Goal: Task Accomplishment & Management: Complete application form

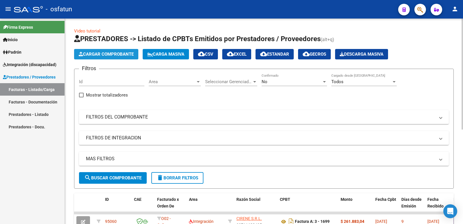
click at [107, 52] on span "Cargar Comprobante" at bounding box center [106, 54] width 55 height 5
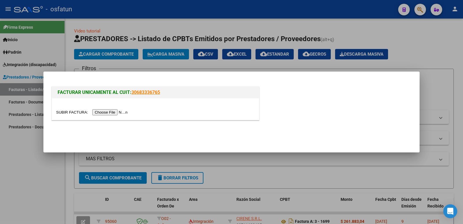
click at [115, 111] on input "file" at bounding box center [92, 112] width 73 height 6
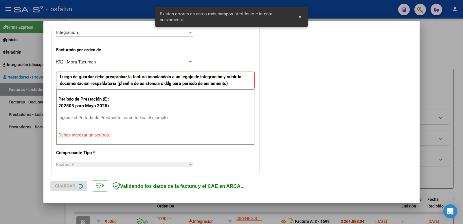
scroll to position [147, 0]
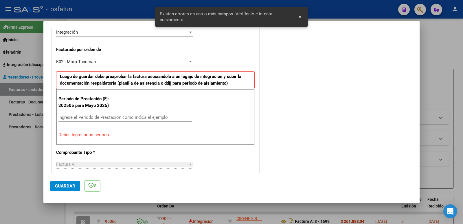
click at [103, 118] on input "Ingrese el Período de Prestación como indica el ejemplo" at bounding box center [125, 117] width 134 height 5
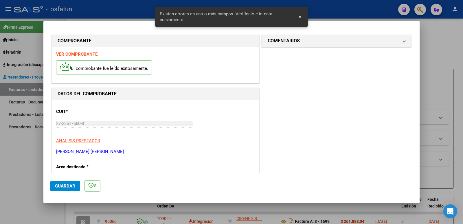
scroll to position [0, 0]
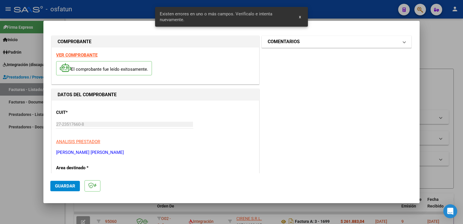
type input "202508"
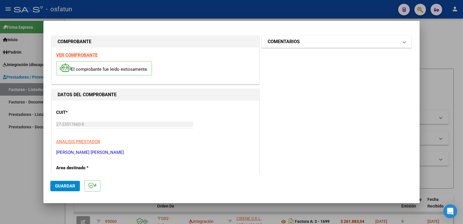
click at [281, 43] on h1 "COMENTARIOS" at bounding box center [284, 41] width 32 height 7
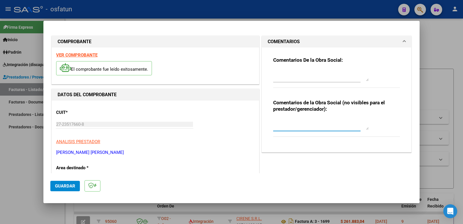
click at [283, 124] on textarea at bounding box center [321, 124] width 96 height 12
type textarea "Fc cargada por [PERSON_NAME]. [PERSON_NAME] / sin verificación de legajo"
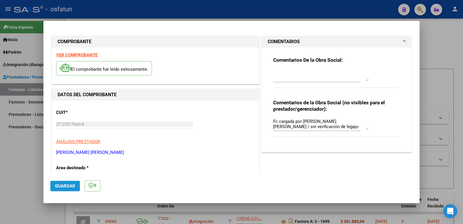
click at [57, 188] on span "Guardar" at bounding box center [65, 185] width 20 height 5
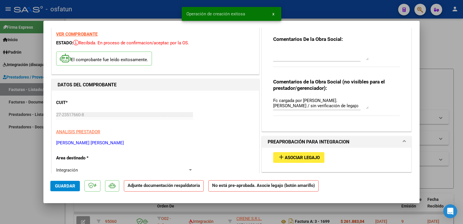
scroll to position [58, 0]
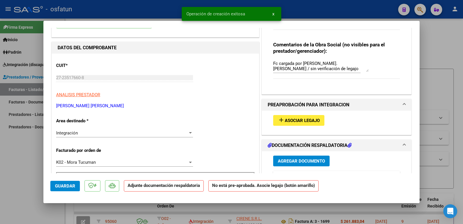
click at [303, 161] on span "Agregar Documento" at bounding box center [301, 160] width 47 height 5
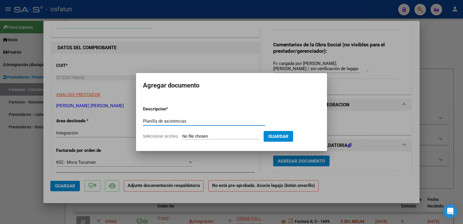
type input "Planilla de asistencias"
click at [193, 137] on input "Seleccionar Archivo" at bounding box center [220, 137] width 77 height 6
type input "C:\fakepath\Planilla FONO [PERSON_NAME][DATE].pdf"
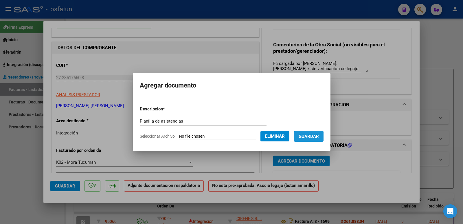
click at [309, 138] on span "Guardar" at bounding box center [309, 136] width 20 height 5
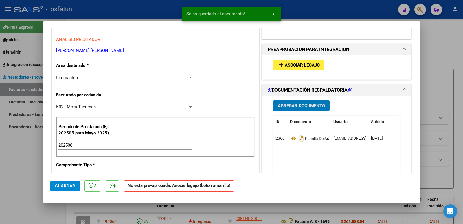
scroll to position [116, 0]
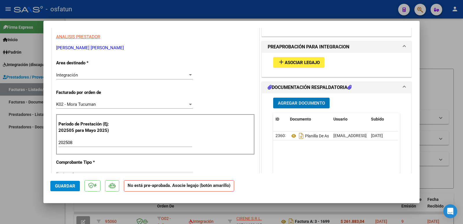
click at [288, 105] on span "Agregar Documento" at bounding box center [301, 102] width 47 height 5
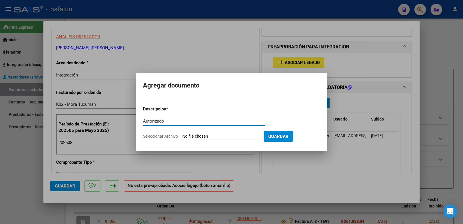
type input "Autorizado"
click at [205, 134] on input "Seleccionar Archivo" at bounding box center [220, 137] width 77 height 6
type input "C:\fakepath\Autorizacion [PERSON_NAME] Fono Febrero a [DATE].pdf"
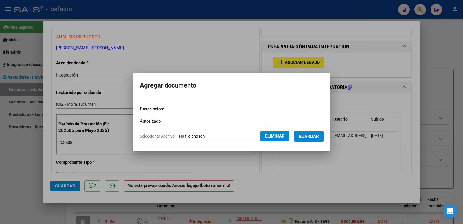
click at [314, 133] on button "Guardar" at bounding box center [309, 136] width 30 height 11
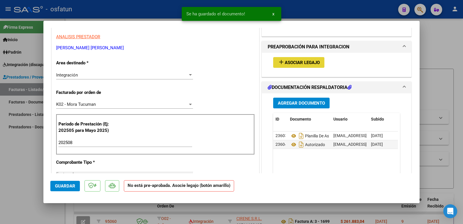
click at [311, 61] on span "Asociar Legajo" at bounding box center [302, 62] width 35 height 5
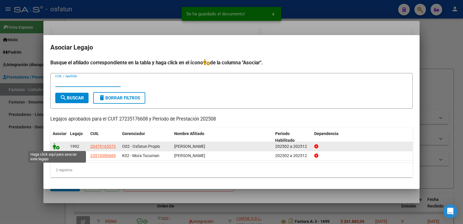
click at [55, 147] on icon at bounding box center [56, 146] width 7 height 6
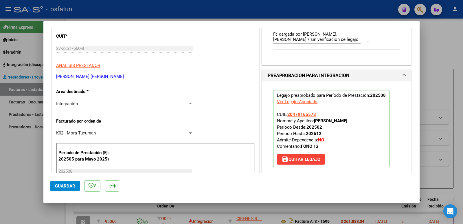
scroll to position [87, 0]
drag, startPoint x: 314, startPoint y: 121, endPoint x: 350, endPoint y: 120, distance: 36.5
click at [350, 120] on p "Legajo preaprobado para Período de Prestación: 202508 Ver Legajo Asociado CUIL:…" at bounding box center [331, 128] width 116 height 77
drag, startPoint x: 313, startPoint y: 121, endPoint x: 354, endPoint y: 119, distance: 40.3
click at [354, 119] on p "Legajo preaprobado para Período de Prestación: 202508 Ver Legajo Asociado CUIL:…" at bounding box center [331, 128] width 116 height 77
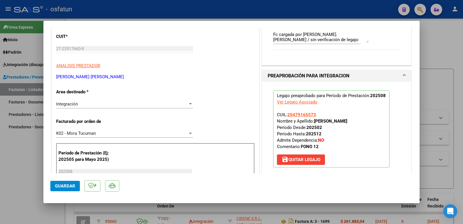
copy strong "[PERSON_NAME]"
drag, startPoint x: 96, startPoint y: 77, endPoint x: 50, endPoint y: 75, distance: 46.1
copy p "[PERSON_NAME] [PERSON_NAME]"
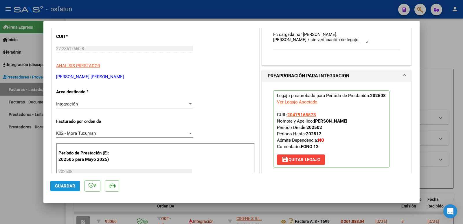
click at [66, 183] on span "Guardar" at bounding box center [65, 185] width 20 height 5
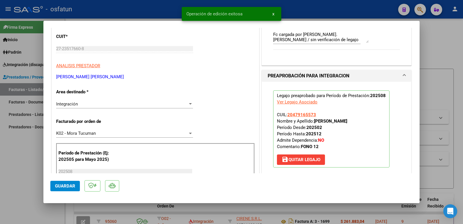
click at [6, 185] on div at bounding box center [231, 112] width 463 height 224
type input "$ 0,00"
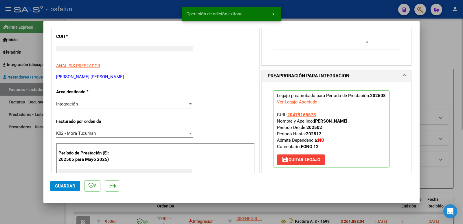
scroll to position [69, 0]
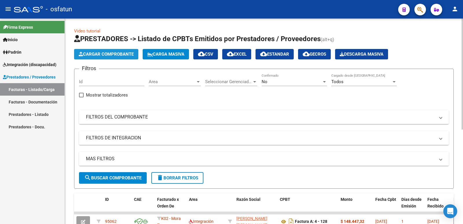
click at [109, 56] on span "Cargar Comprobante" at bounding box center [106, 54] width 55 height 5
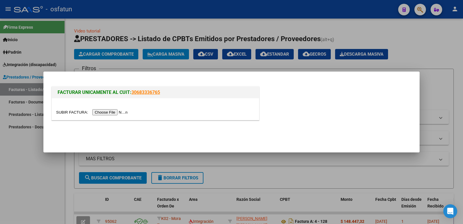
click at [112, 112] on input "file" at bounding box center [92, 112] width 73 height 6
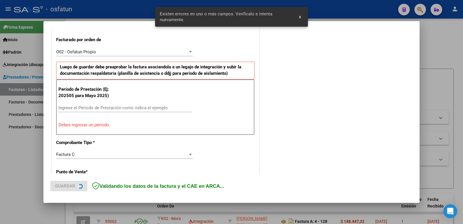
scroll to position [158, 0]
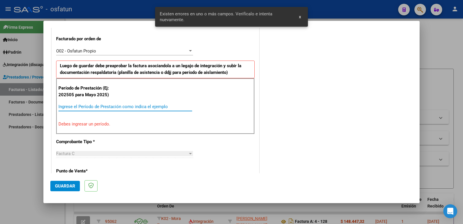
click at [115, 107] on input "Ingrese el Período de Prestación como indica el ejemplo" at bounding box center [125, 106] width 134 height 5
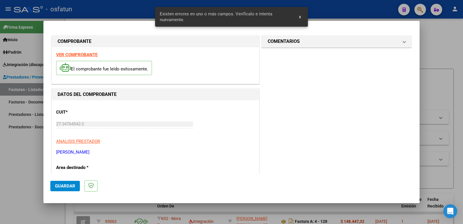
scroll to position [0, 0]
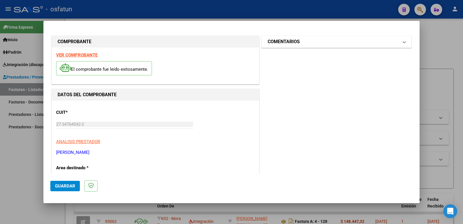
type input "202508"
click at [293, 44] on h1 "COMENTARIOS" at bounding box center [284, 41] width 32 height 7
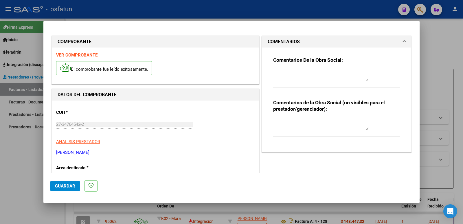
click at [285, 123] on textarea at bounding box center [321, 124] width 96 height 12
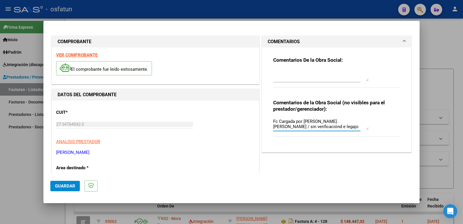
click at [363, 122] on textarea "Fc Cargada por [PERSON_NAME]. [PERSON_NAME] / sin verificaciónd e legajo" at bounding box center [321, 124] width 96 height 12
click at [368, 121] on div "Comentarios de la Obra Social (no visibles para el prestador/gerenciador): Fc C…" at bounding box center [336, 121] width 127 height 44
click at [366, 122] on textarea "Fc Cargada por [PERSON_NAME]. [PERSON_NAME] / sin verificación d e legajo" at bounding box center [321, 124] width 96 height 12
type textarea "Fc Cargada por [PERSON_NAME]. [PERSON_NAME] / sin verificación de legajo"
click at [59, 187] on span "Guardar" at bounding box center [65, 185] width 20 height 5
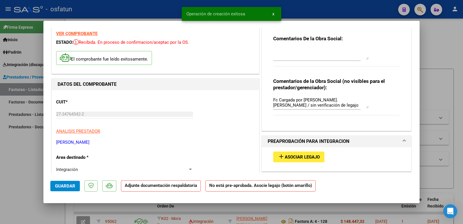
scroll to position [58, 0]
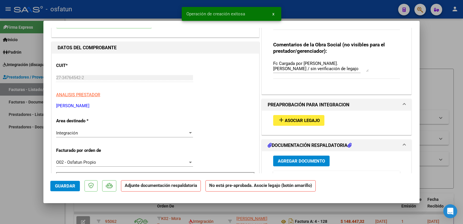
click at [294, 120] on span "Asociar Legajo" at bounding box center [302, 120] width 35 height 5
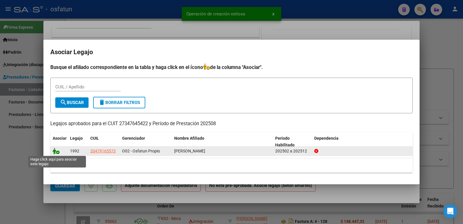
click at [54, 150] on icon at bounding box center [56, 151] width 7 height 6
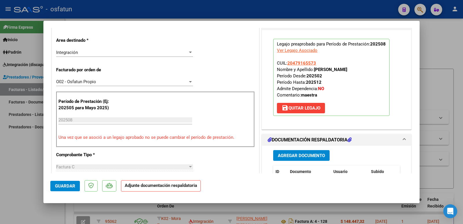
scroll to position [145, 0]
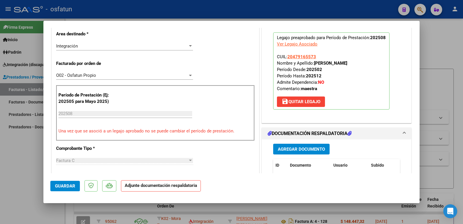
click at [305, 149] on span "Agregar Documento" at bounding box center [301, 148] width 47 height 5
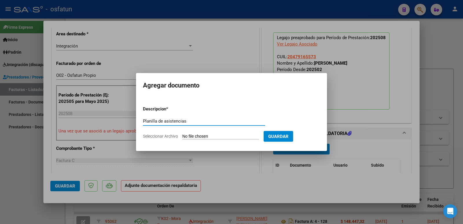
type input "Planilla de asistencias"
click at [217, 137] on input "Seleccionar Archivo" at bounding box center [220, 137] width 77 height 6
type input "C:\fakepath\Planilla MMA [PERSON_NAME][DATE].pdf"
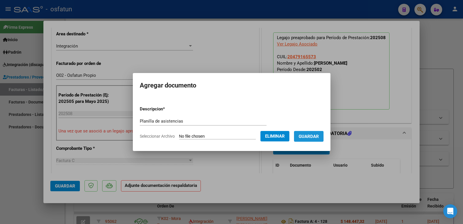
click at [311, 137] on span "Guardar" at bounding box center [309, 136] width 20 height 5
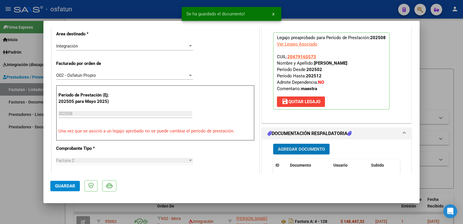
click at [301, 149] on span "Agregar Documento" at bounding box center [301, 148] width 47 height 5
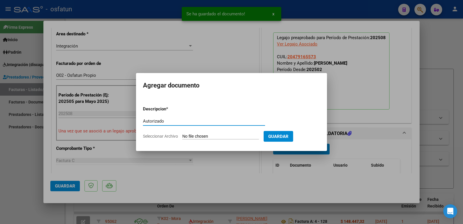
type input "Autorizado"
click at [207, 138] on input "Seleccionar Archivo" at bounding box center [220, 137] width 77 height 6
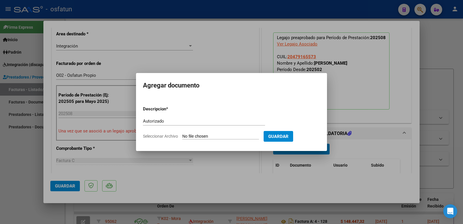
type input "C:\fakepath\Autorizacion [PERSON_NAME] Maestra Marzo a [DATE].pdf"
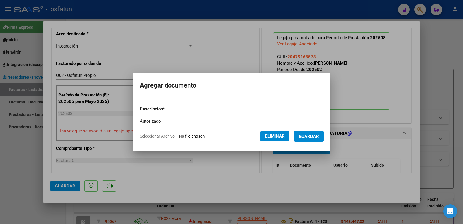
click at [319, 138] on span "Guardar" at bounding box center [309, 136] width 20 height 5
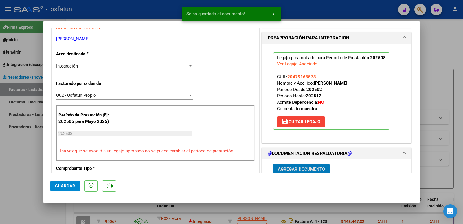
scroll to position [87, 0]
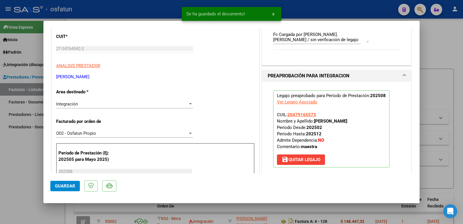
click at [49, 50] on mat-dialog-content "COMPROBANTE VER COMPROBANTE ESTADO: Recibida. En proceso de confirmacion/acepta…" at bounding box center [231, 100] width 376 height 145
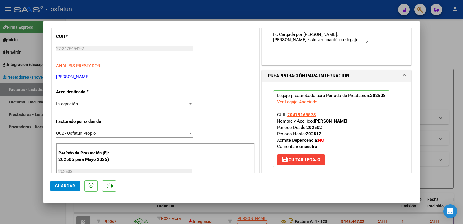
drag, startPoint x: 114, startPoint y: 75, endPoint x: 53, endPoint y: 73, distance: 61.4
copy p "[PERSON_NAME]"
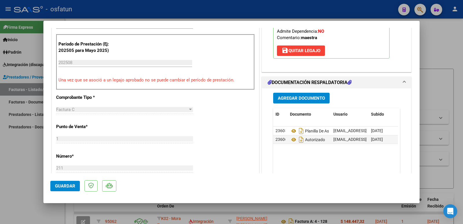
scroll to position [261, 0]
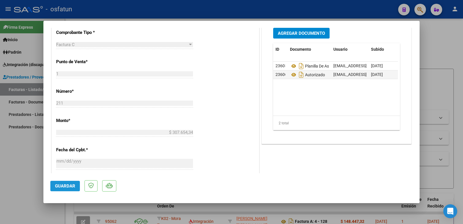
click at [66, 182] on button "Guardar" at bounding box center [65, 186] width 30 height 10
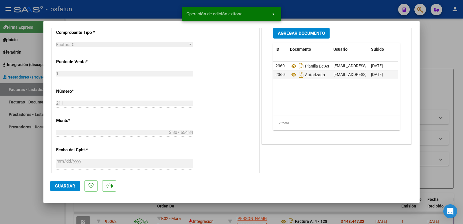
click at [17, 177] on div at bounding box center [231, 112] width 463 height 224
type input "$ 0,00"
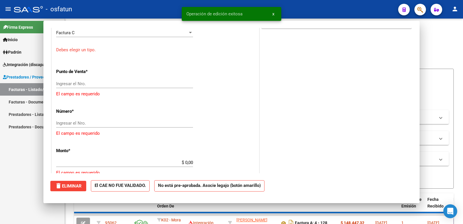
scroll to position [249, 0]
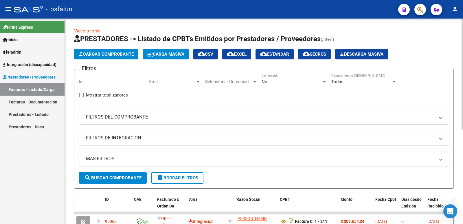
click at [111, 54] on span "Cargar Comprobante" at bounding box center [106, 54] width 55 height 5
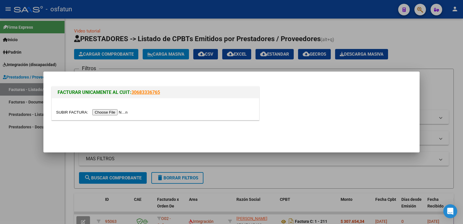
click at [121, 111] on input "file" at bounding box center [92, 112] width 73 height 6
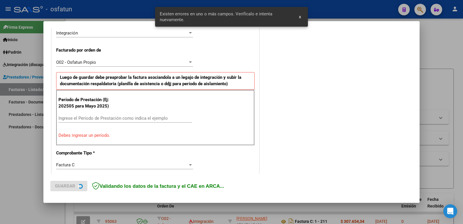
scroll to position [147, 0]
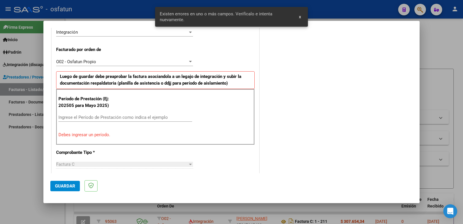
click at [115, 115] on input "Ingrese el Período de Prestación como indica el ejemplo" at bounding box center [125, 117] width 134 height 5
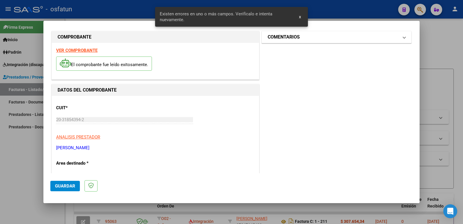
scroll to position [0, 0]
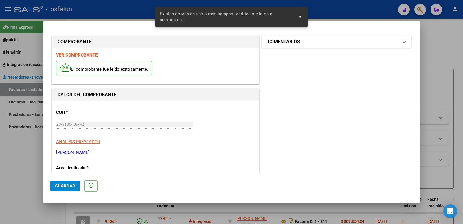
type input "202508"
click at [296, 43] on h1 "COMENTARIOS" at bounding box center [284, 41] width 32 height 7
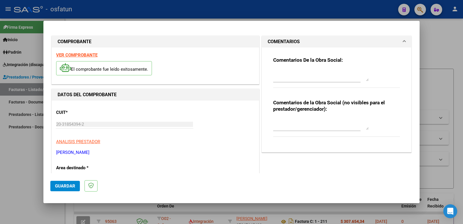
click at [286, 126] on textarea at bounding box center [321, 124] width 96 height 12
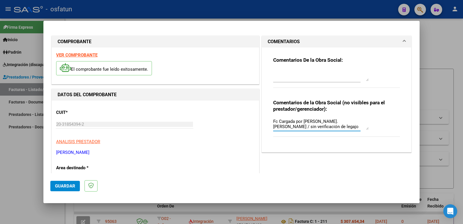
type textarea "Fc Cargada por [PERSON_NAME]. [PERSON_NAME] / sin verificación de legajo"
click at [63, 187] on span "Guardar" at bounding box center [65, 185] width 20 height 5
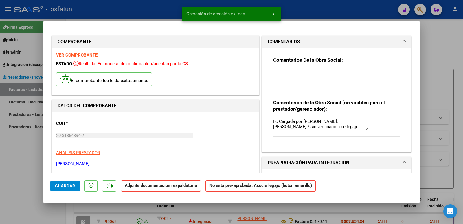
scroll to position [29, 0]
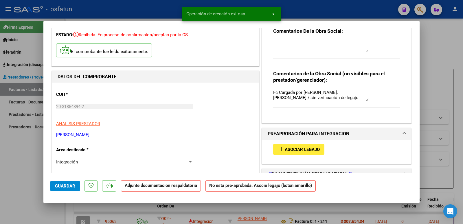
click at [297, 146] on button "add Asociar Legajo" at bounding box center [298, 149] width 51 height 11
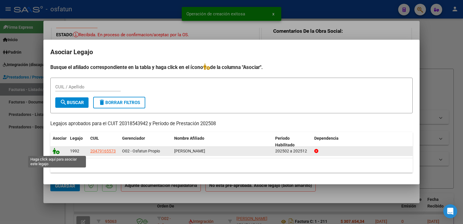
click at [56, 152] on icon at bounding box center [56, 151] width 7 height 6
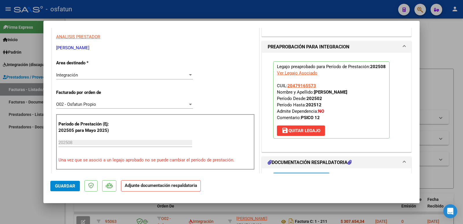
scroll to position [145, 0]
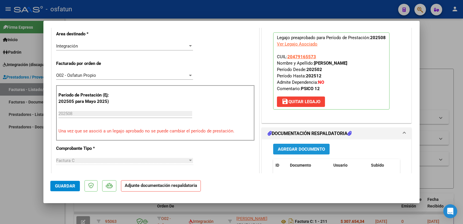
click at [298, 152] on button "Agregar Documento" at bounding box center [301, 149] width 56 height 11
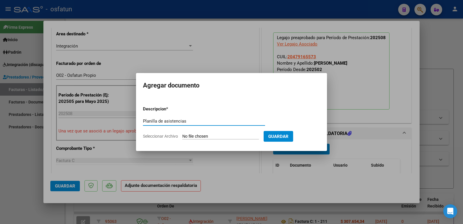
type input "Planilla de asistencias"
click at [222, 137] on input "Seleccionar Archivo" at bounding box center [220, 137] width 77 height 6
type input "C:\fakepath\Planilla Psico [PERSON_NAME][DATE].pdf"
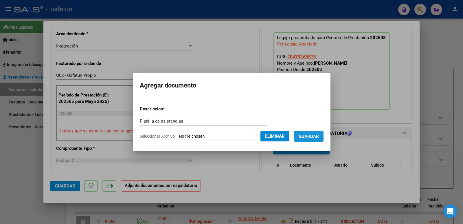
click at [317, 136] on span "Guardar" at bounding box center [309, 136] width 20 height 5
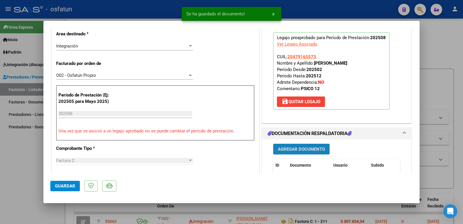
click at [296, 149] on span "Agregar Documento" at bounding box center [301, 148] width 47 height 5
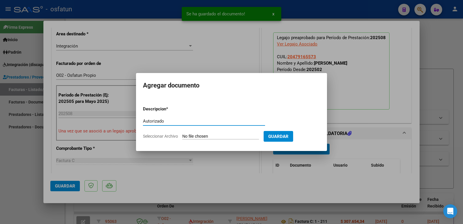
type input "Autorizado"
click at [235, 137] on input "Seleccionar Archivo" at bounding box center [220, 137] width 77 height 6
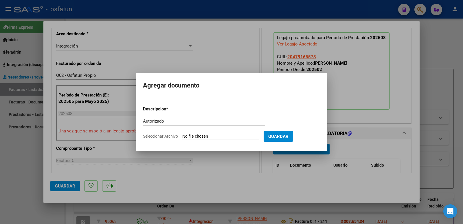
type input "C:\fakepath\Autorizacion [PERSON_NAME] Psico Febrero a [DATE].pdf"
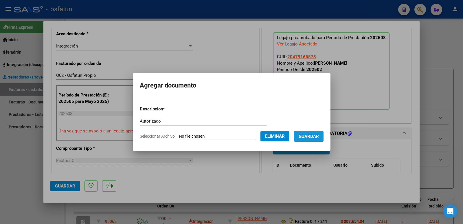
click at [316, 134] on span "Guardar" at bounding box center [309, 136] width 20 height 5
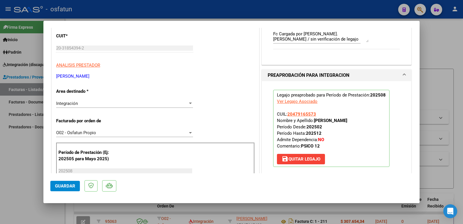
scroll to position [87, 0]
drag, startPoint x: 110, startPoint y: 77, endPoint x: 55, endPoint y: 79, distance: 55.3
copy p "[PERSON_NAME]"
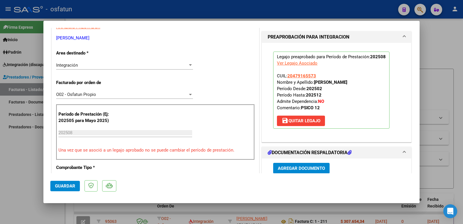
scroll to position [116, 0]
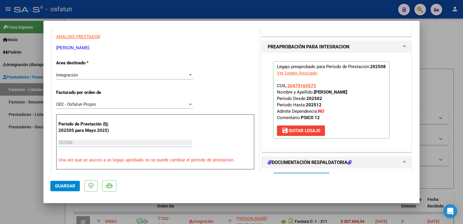
copy p "[PERSON_NAME]"
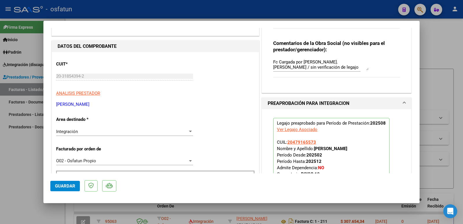
scroll to position [58, 0]
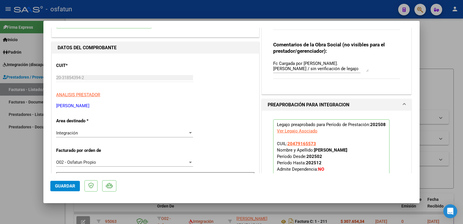
click at [64, 186] on span "Guardar" at bounding box center [65, 185] width 20 height 5
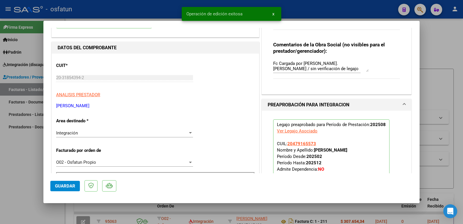
click at [10, 165] on div at bounding box center [231, 112] width 463 height 224
type input "$ 0,00"
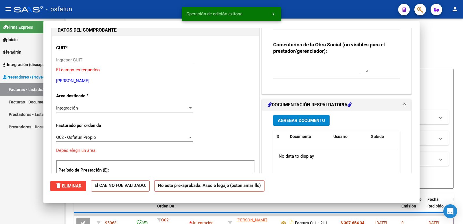
scroll to position [61, 0]
